Goal: Information Seeking & Learning: Learn about a topic

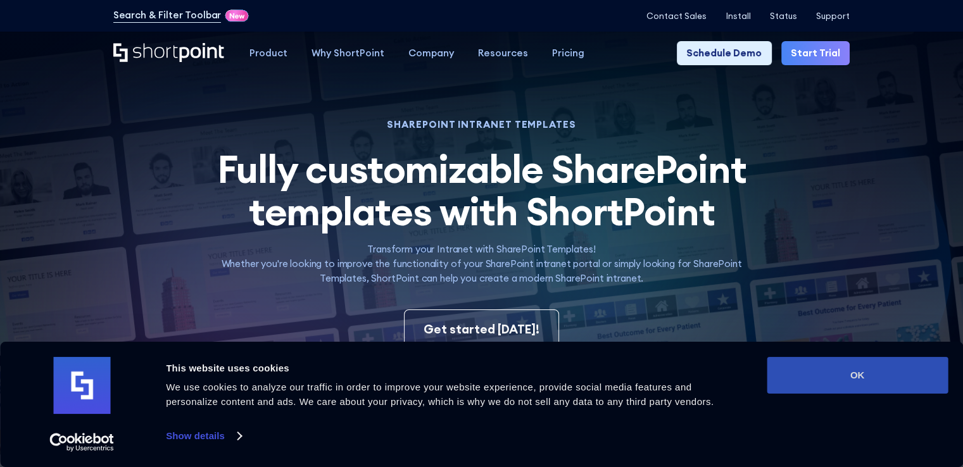
click at [918, 373] on button "OK" at bounding box center [857, 375] width 181 height 37
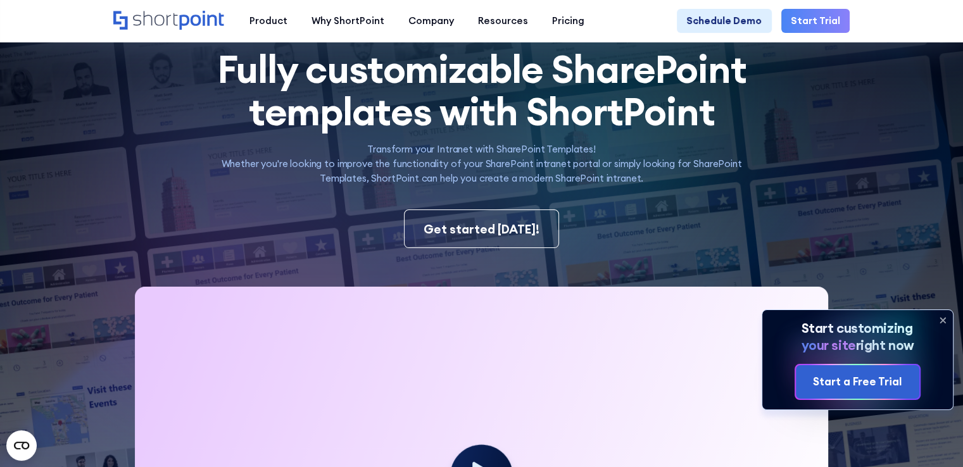
scroll to position [316, 0]
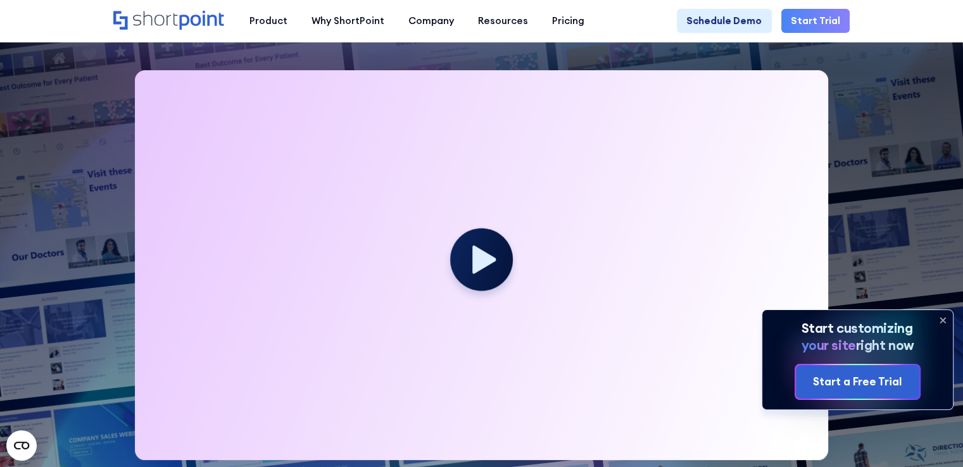
click at [299, 148] on div at bounding box center [481, 265] width 693 height 390
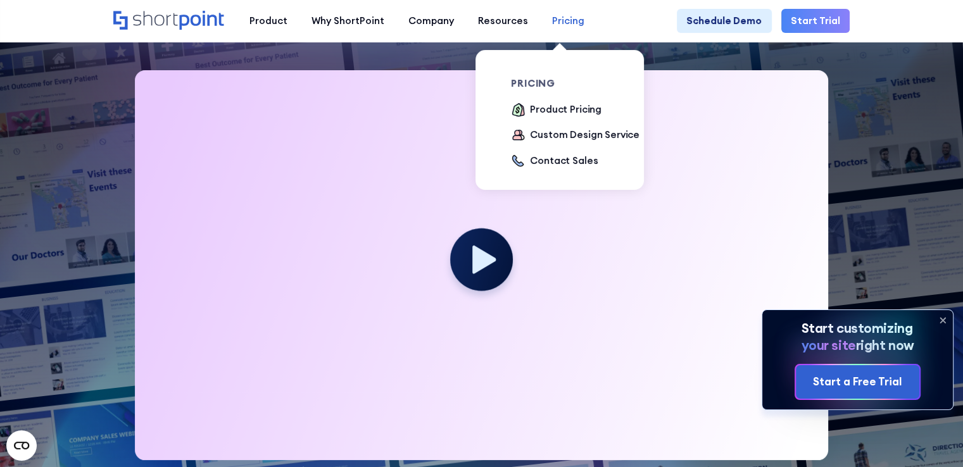
click at [552, 22] on div "Pricing" at bounding box center [568, 21] width 32 height 15
click at [551, 113] on div "Product Pricing" at bounding box center [566, 110] width 72 height 15
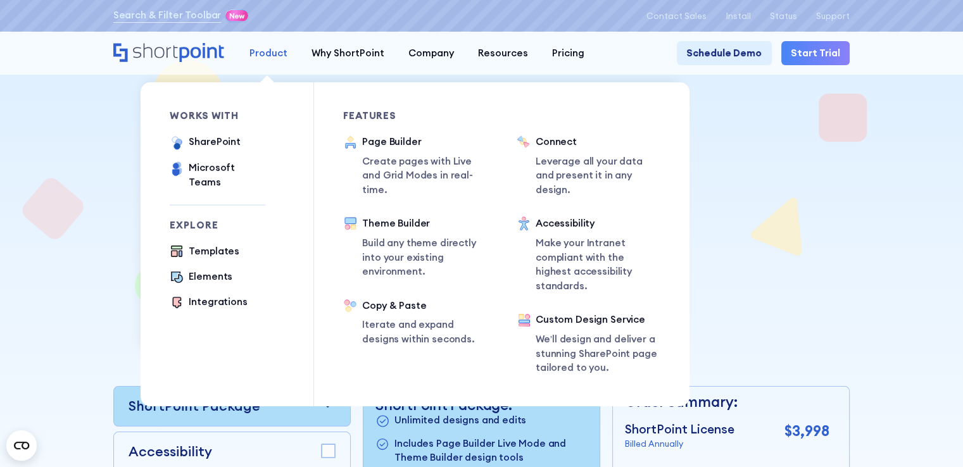
click at [263, 59] on div "Product" at bounding box center [268, 53] width 38 height 15
click at [387, 155] on div "Page Builder Create pages with Live and Grid Modes in real-time." at bounding box center [425, 166] width 127 height 63
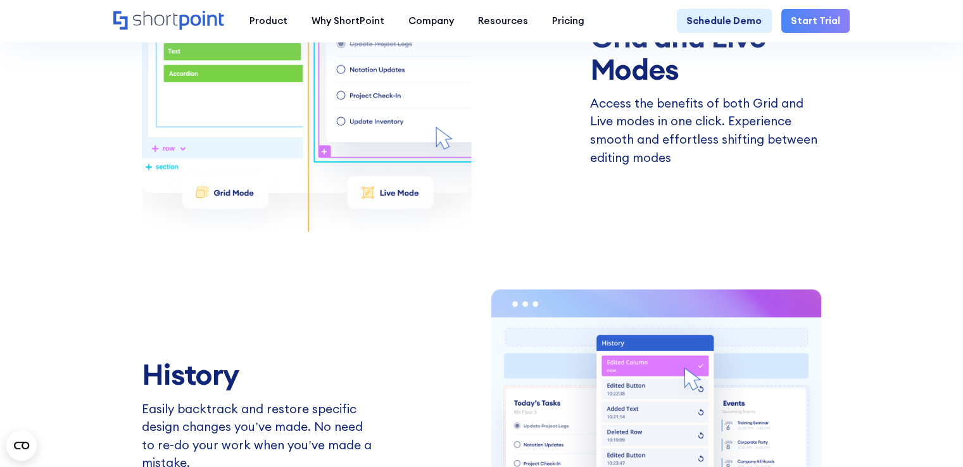
scroll to position [2089, 0]
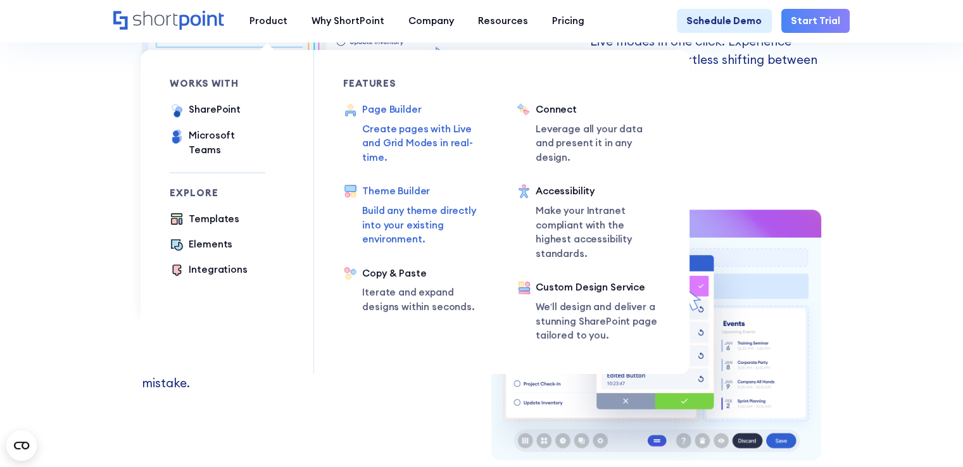
click at [382, 220] on p "Build any theme directly into your existing environment." at bounding box center [424, 225] width 125 height 43
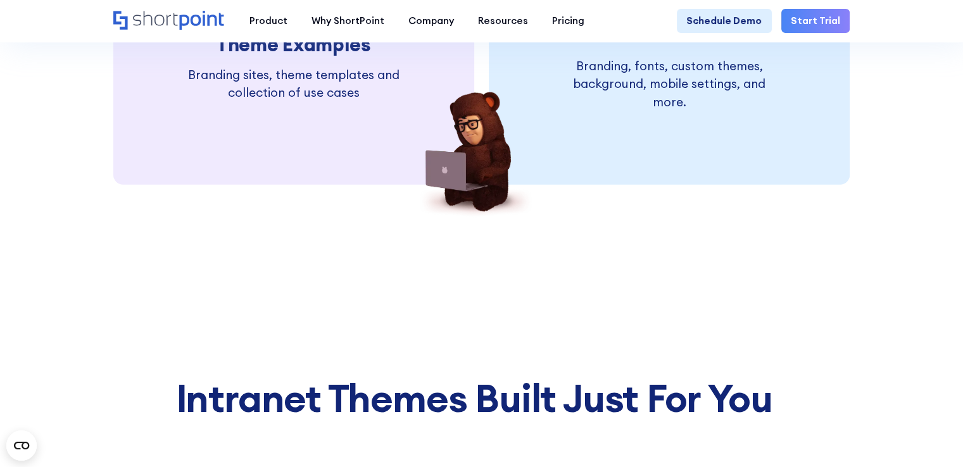
scroll to position [2848, 0]
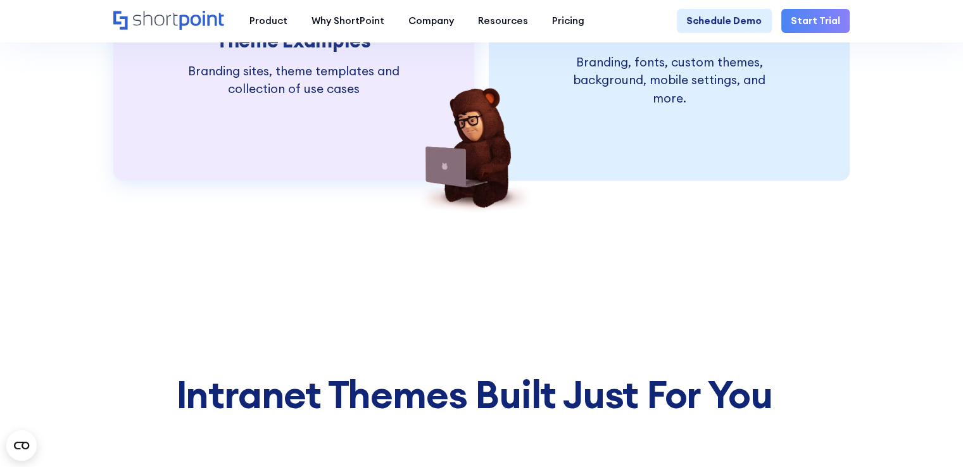
click at [215, 52] on h3 "Theme Examples" at bounding box center [293, 41] width 228 height 22
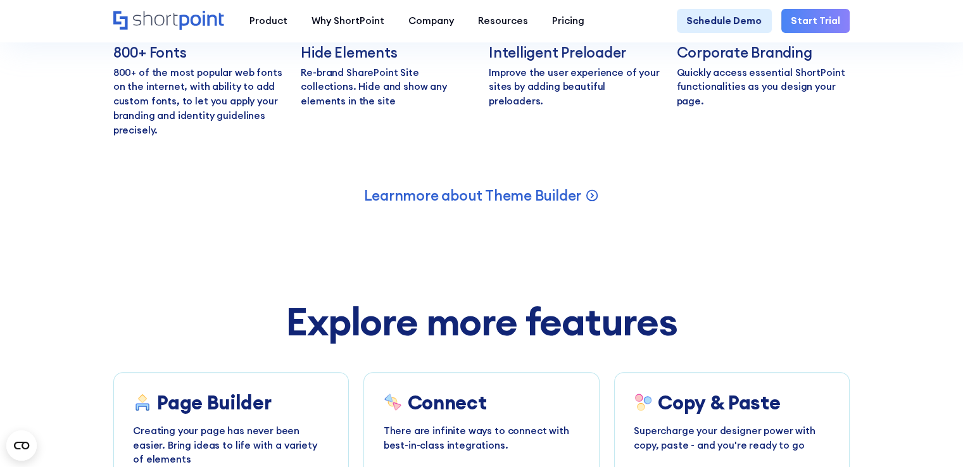
scroll to position [5064, 0]
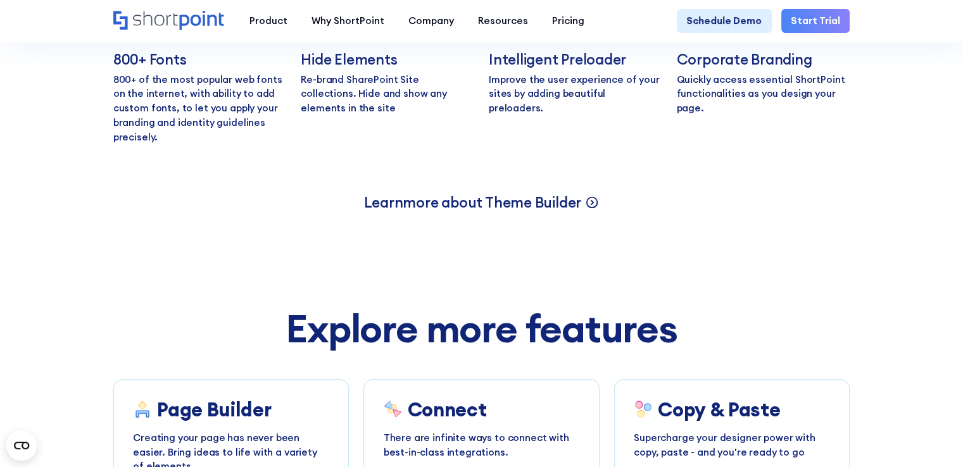
click at [408, 212] on p "Learn more about Theme Builder" at bounding box center [472, 202] width 217 height 19
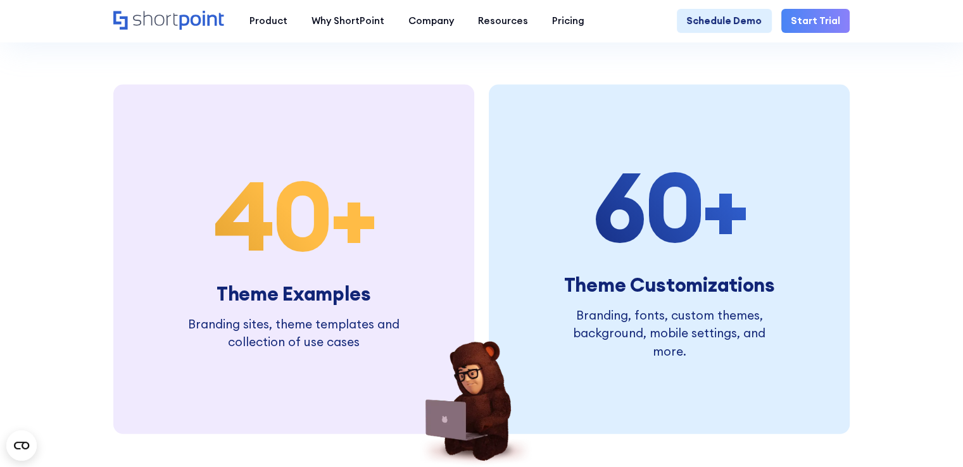
scroll to position [2595, 0]
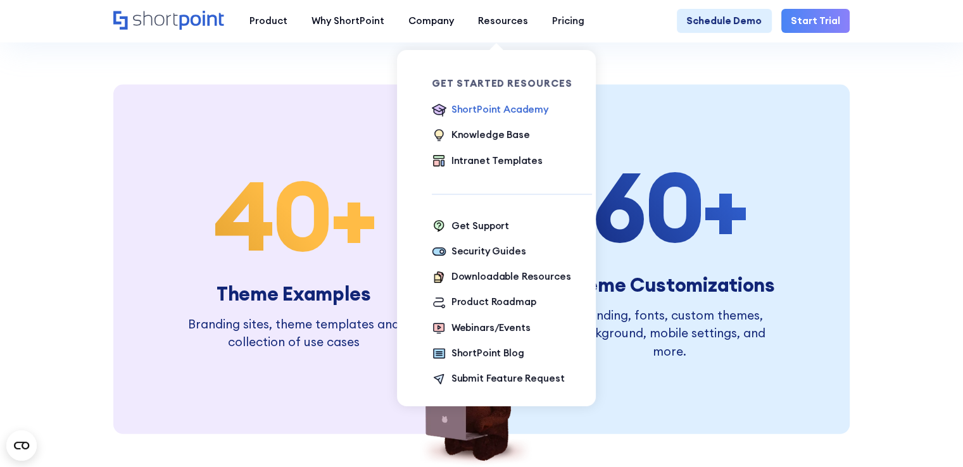
click at [496, 112] on div "ShortPoint Academy" at bounding box center [499, 110] width 97 height 15
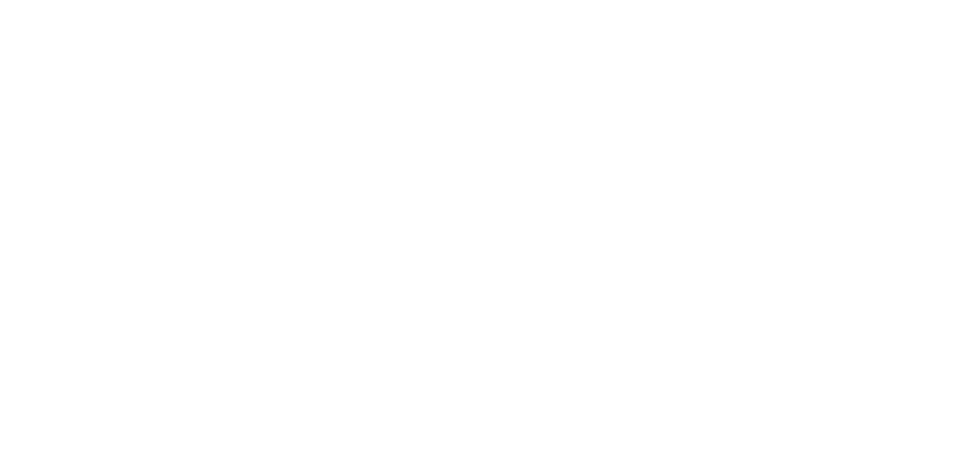
scroll to position [2, 0]
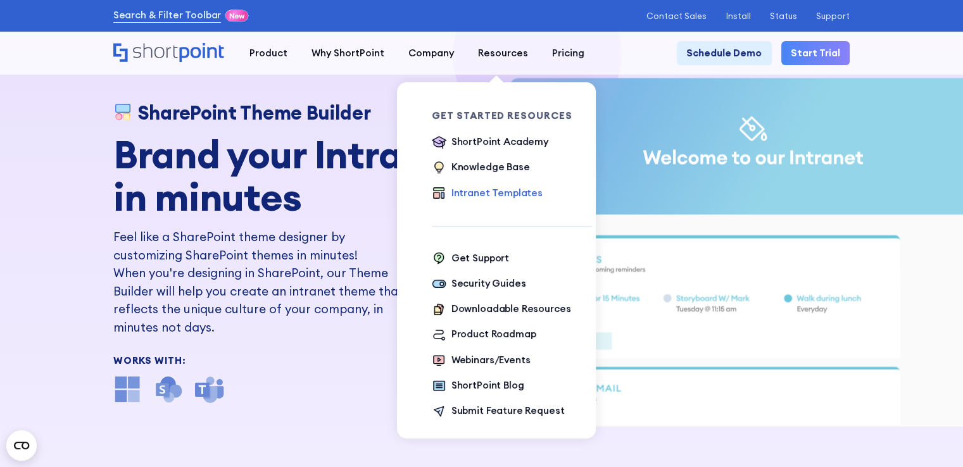
click at [487, 191] on div "Intranet Templates" at bounding box center [496, 193] width 91 height 15
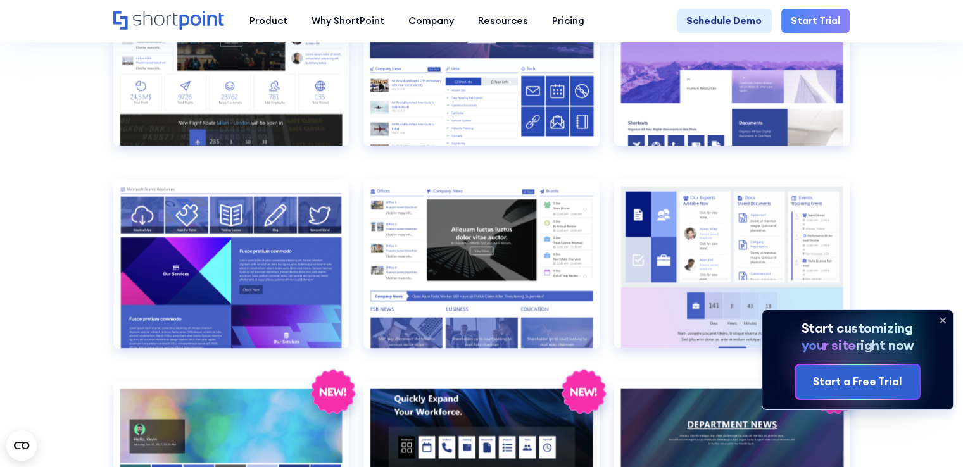
scroll to position [1519, 0]
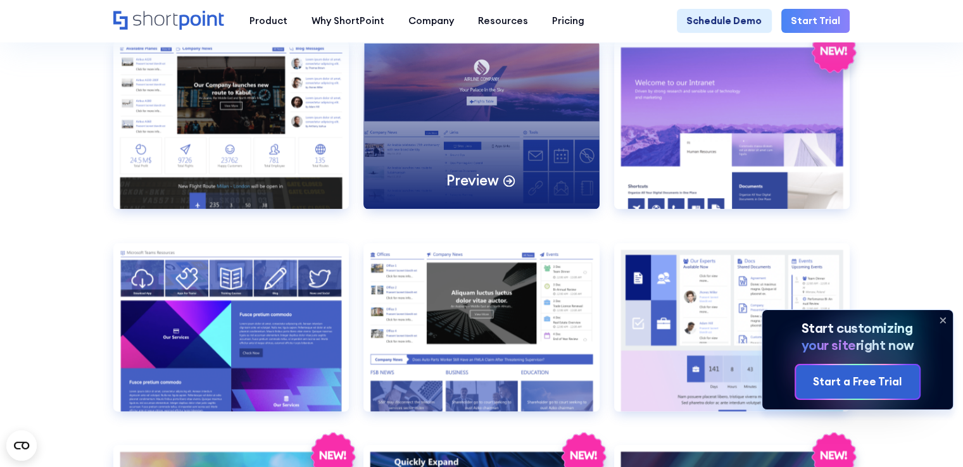
click at [413, 156] on div "Preview" at bounding box center [481, 125] width 236 height 168
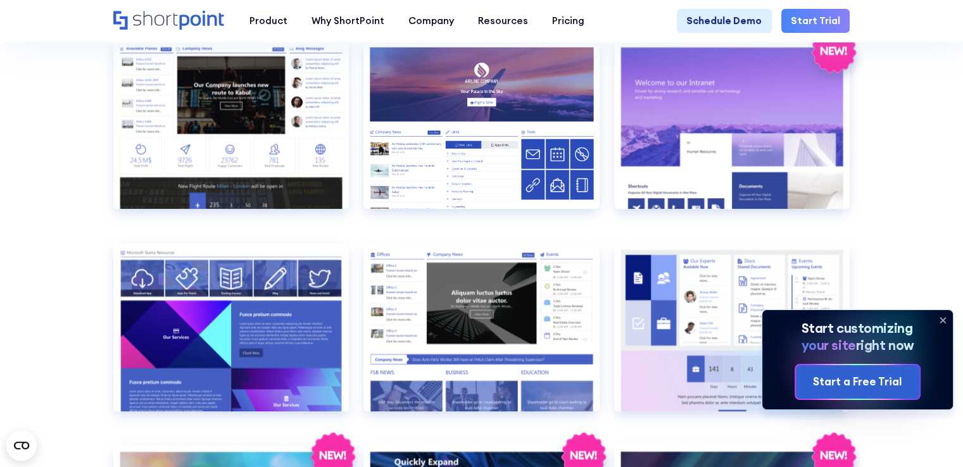
click at [941, 318] on icon at bounding box center [942, 320] width 5 height 5
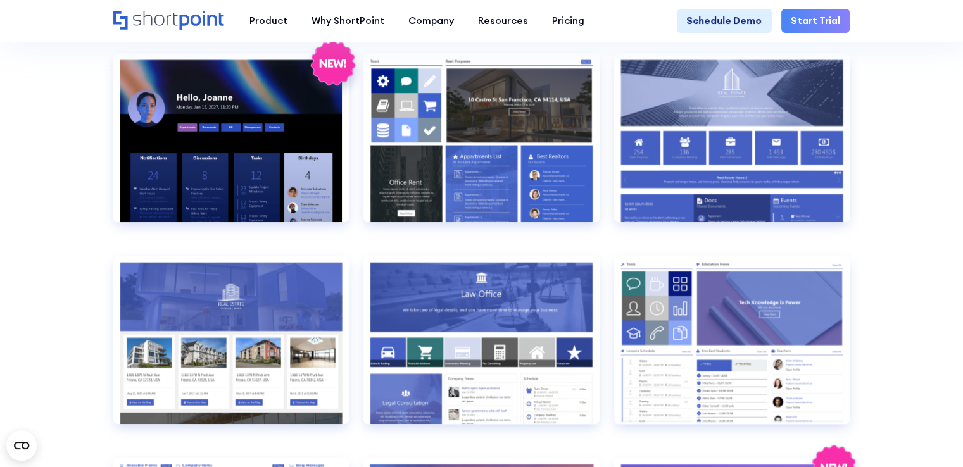
scroll to position [823, 0]
